Goal: Task Accomplishment & Management: Use online tool/utility

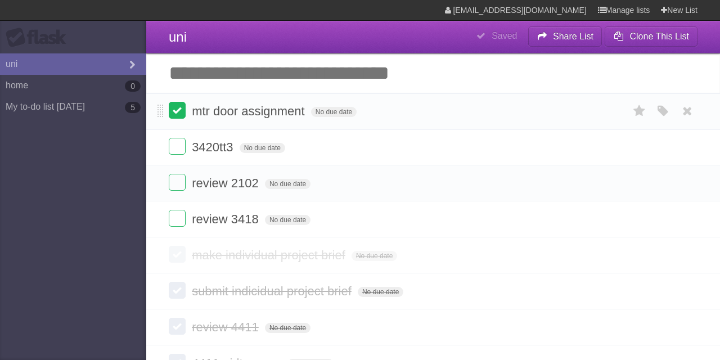
click at [182, 110] on label at bounding box center [177, 110] width 17 height 17
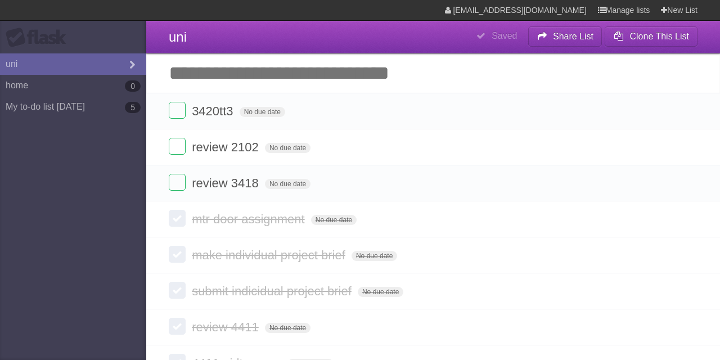
click at [313, 63] on input "Add another task" at bounding box center [433, 72] width 574 height 39
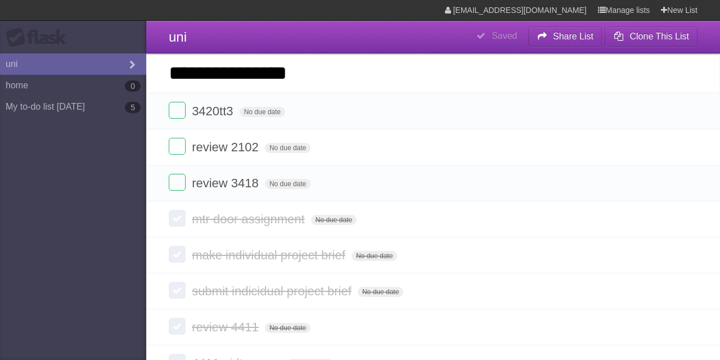
type input "**********"
click input "*********" at bounding box center [0, 0] width 0 height 0
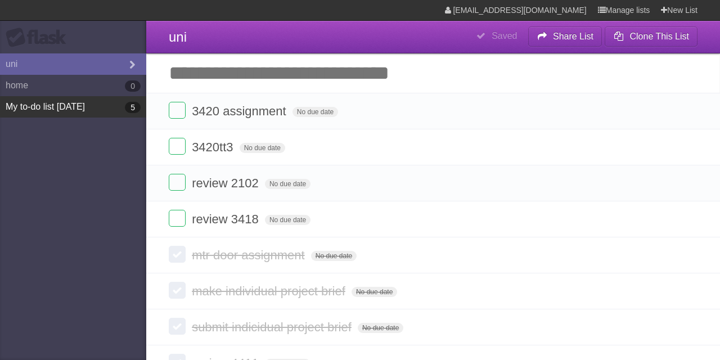
click at [95, 110] on link "My to-do list [DATE] 5" at bounding box center [73, 106] width 146 height 21
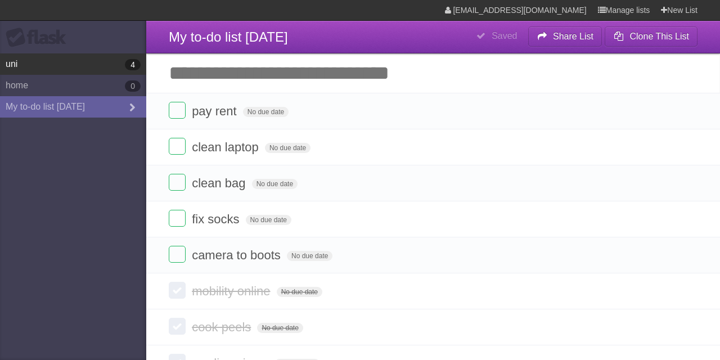
click at [68, 65] on link "uni 4" at bounding box center [73, 63] width 146 height 21
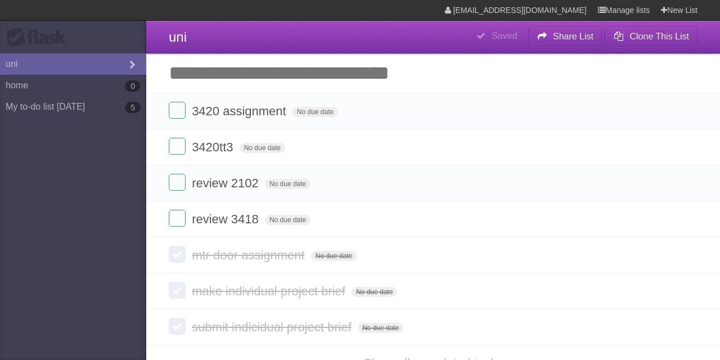
drag, startPoint x: 344, startPoint y: 80, endPoint x: 181, endPoint y: 80, distance: 163.1
click at [181, 80] on input "Add another task" at bounding box center [433, 72] width 574 height 39
drag, startPoint x: 170, startPoint y: 76, endPoint x: 515, endPoint y: 84, distance: 344.4
click at [515, 84] on input "Add another task" at bounding box center [433, 72] width 574 height 39
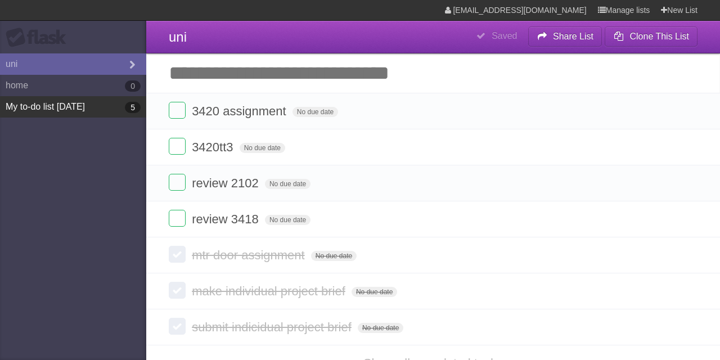
click at [63, 111] on link "My to-do list [DATE] 5" at bounding box center [73, 106] width 146 height 21
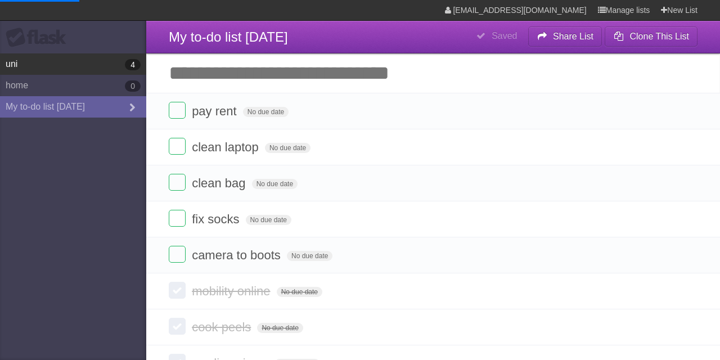
click at [69, 75] on link "uni 4" at bounding box center [73, 63] width 146 height 21
